Goal: Task Accomplishment & Management: Complete application form

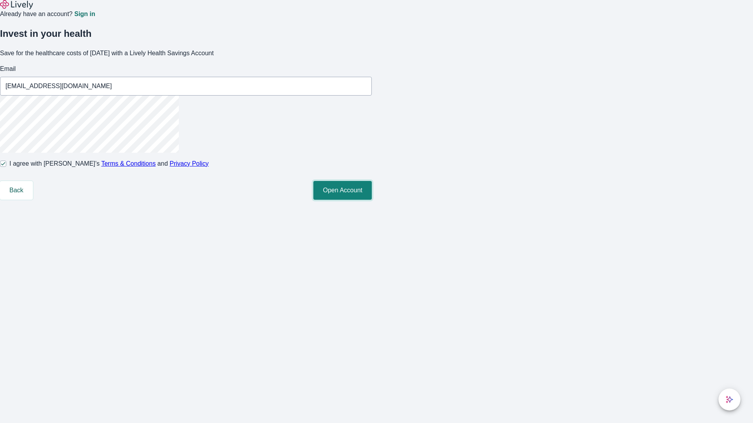
click at [372, 200] on button "Open Account" at bounding box center [342, 190] width 58 height 19
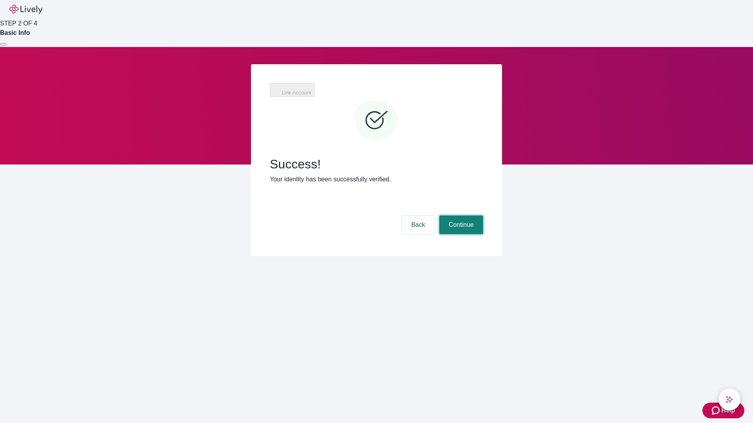
click at [460, 216] on button "Continue" at bounding box center [461, 225] width 44 height 19
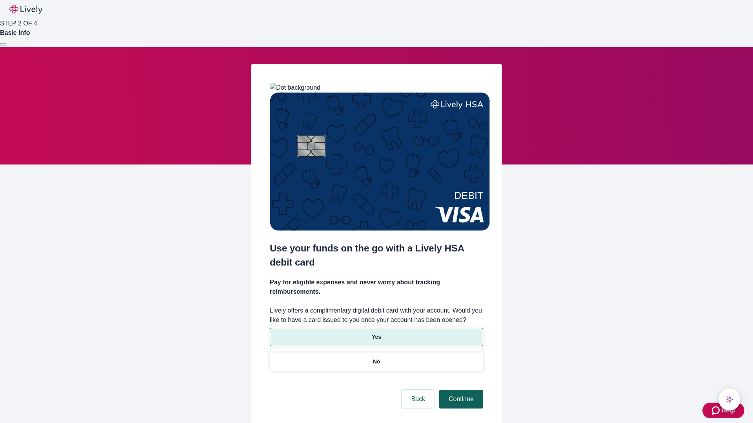
click at [376, 333] on p "Yes" at bounding box center [376, 337] width 9 height 8
click at [460, 390] on button "Continue" at bounding box center [461, 399] width 44 height 19
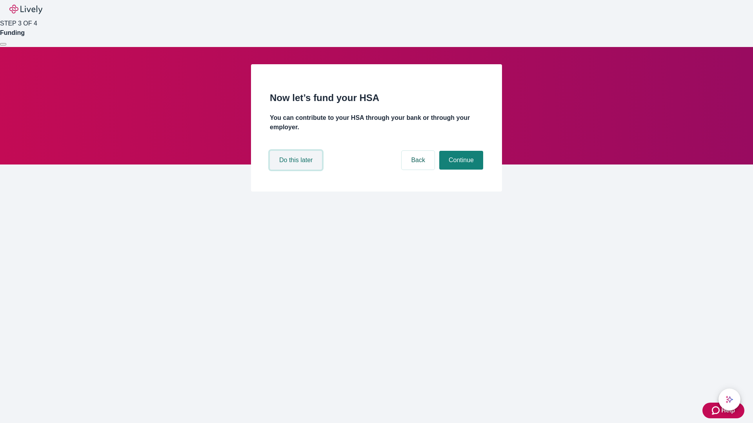
click at [297, 170] on button "Do this later" at bounding box center [296, 160] width 52 height 19
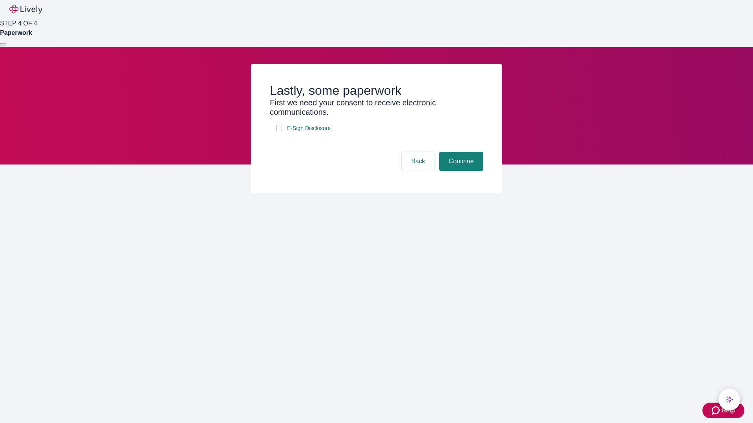
click at [279, 131] on input "E-Sign Disclosure" at bounding box center [279, 128] width 6 height 6
checkbox input "true"
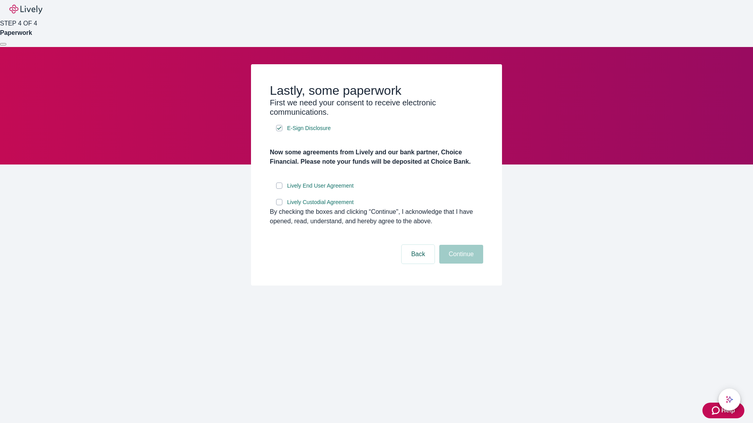
click at [279, 189] on input "Lively End User Agreement" at bounding box center [279, 186] width 6 height 6
checkbox input "true"
click at [279, 205] on input "Lively Custodial Agreement" at bounding box center [279, 202] width 6 height 6
checkbox input "true"
click at [460, 264] on button "Continue" at bounding box center [461, 254] width 44 height 19
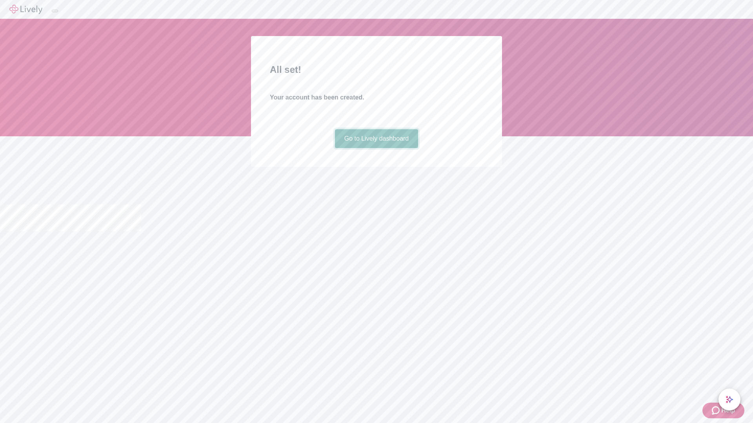
click at [376, 148] on link "Go to Lively dashboard" at bounding box center [376, 138] width 83 height 19
